Goal: Understand process/instructions

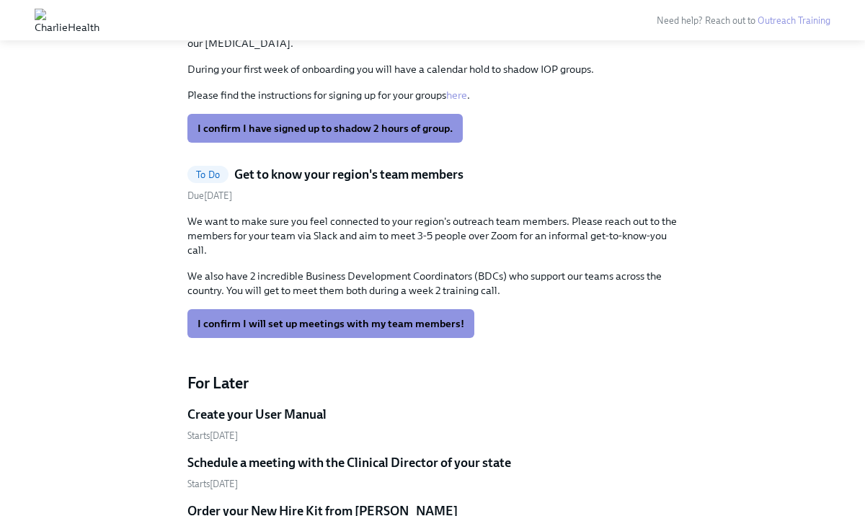
scroll to position [710, 0]
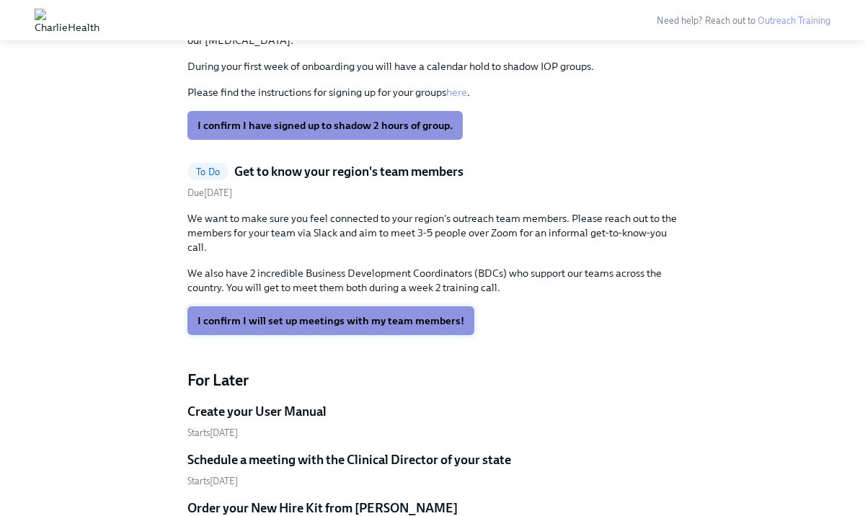
click at [384, 325] on span "I confirm I will set up meetings with my team members!" at bounding box center [330, 320] width 267 height 14
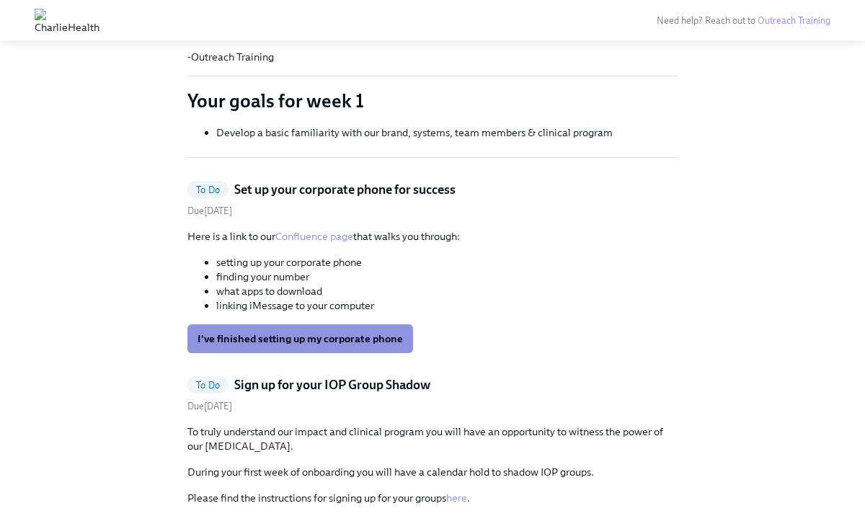
scroll to position [0, 0]
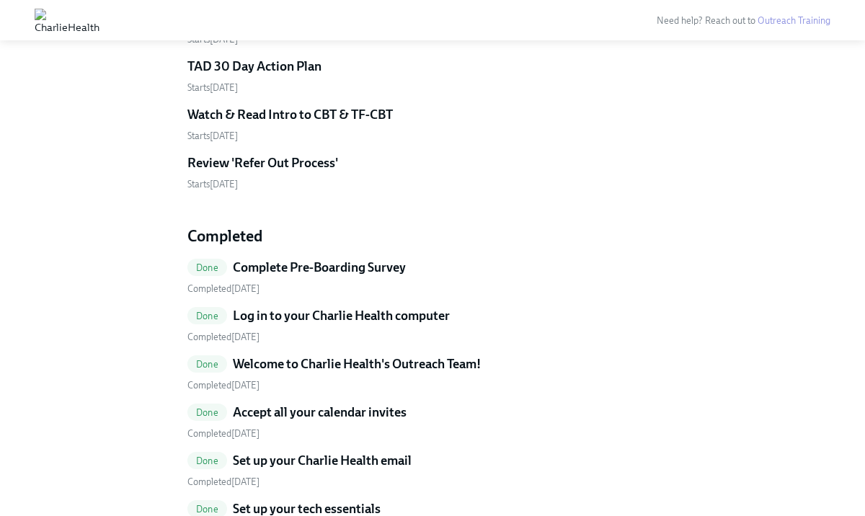
scroll to position [2239, 0]
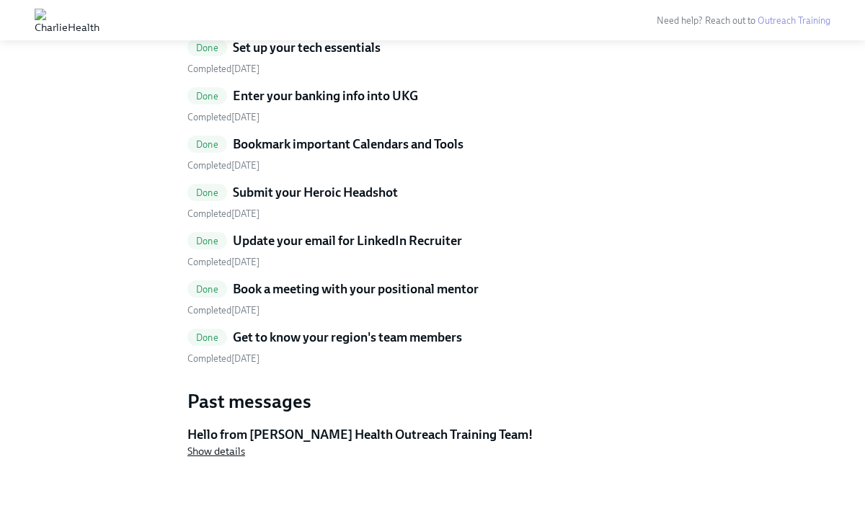
click at [216, 453] on span "Show details" at bounding box center [216, 451] width 58 height 14
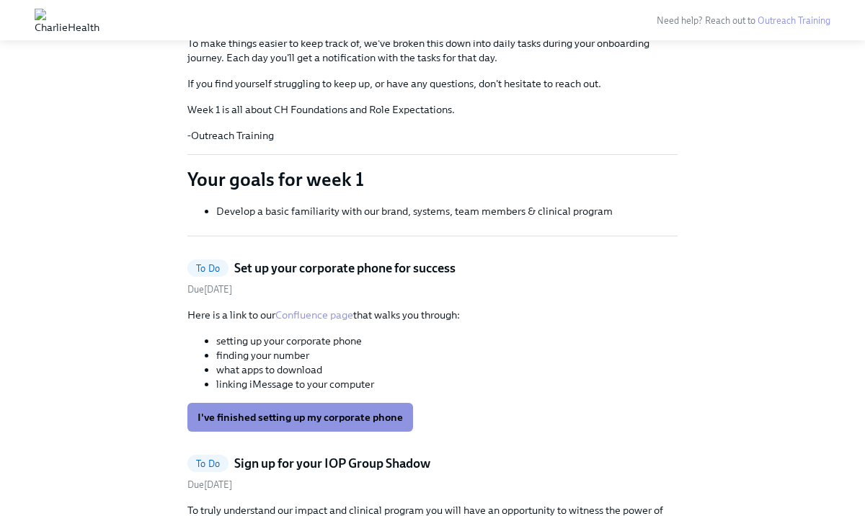
scroll to position [179, 0]
